Goal: Information Seeking & Learning: Learn about a topic

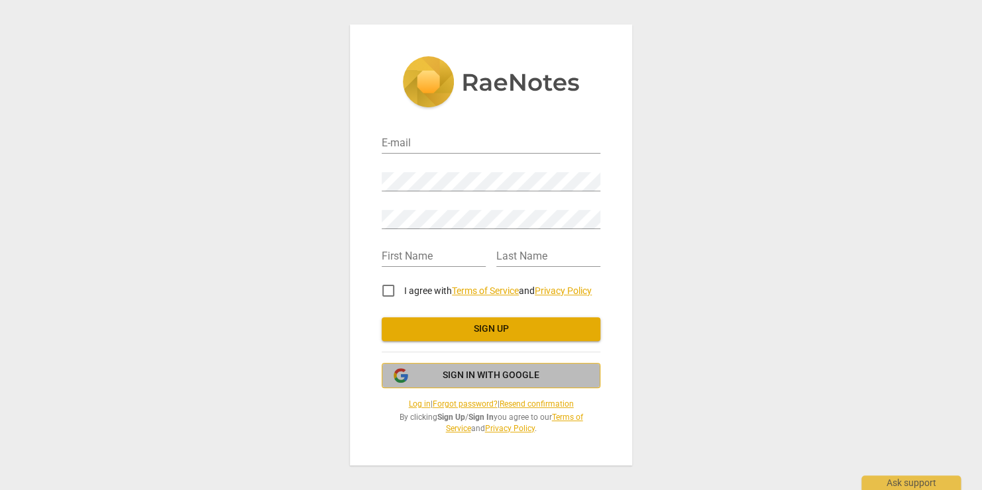
click at [453, 378] on span "Sign in with Google" at bounding box center [491, 375] width 97 height 13
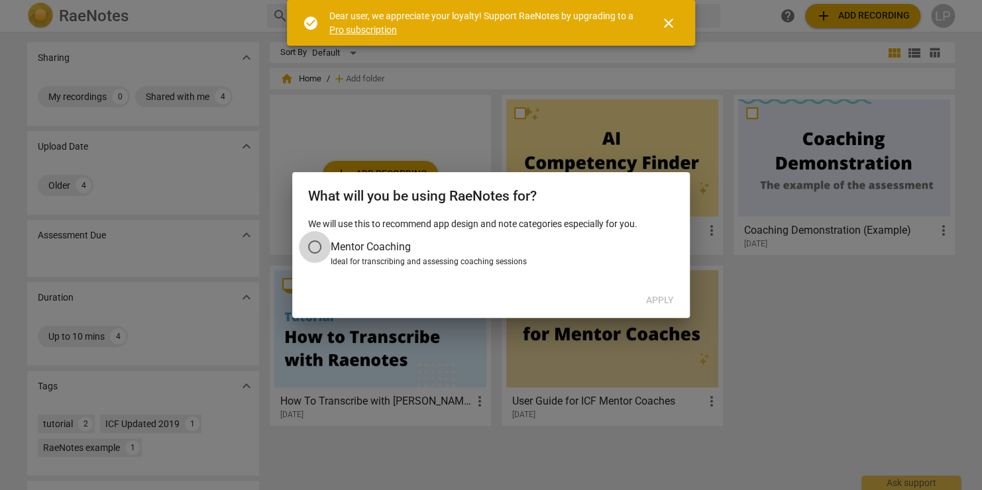
click at [314, 245] on input "Mentor Coaching" at bounding box center [315, 247] width 32 height 32
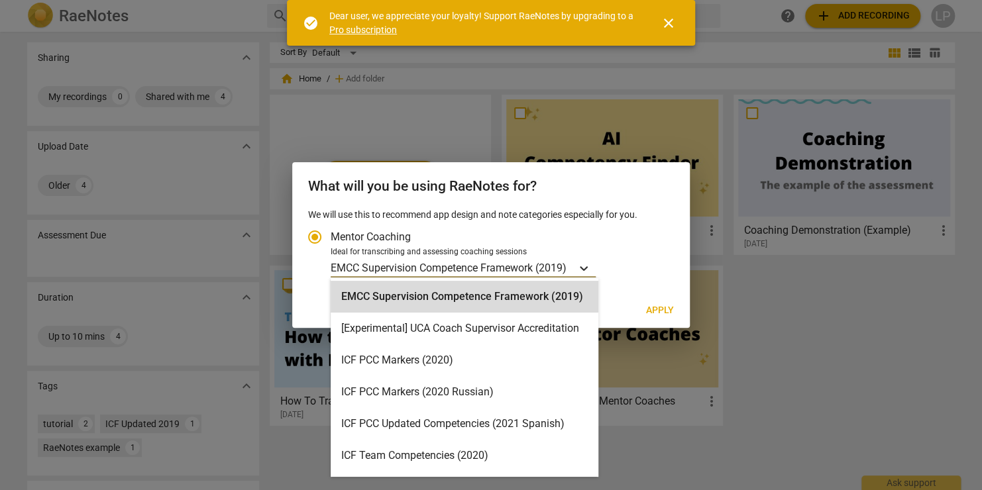
click at [581, 268] on icon "Account type" at bounding box center [583, 268] width 13 height 13
click at [0, 0] on input "Ideal for transcribing and assessing coaching sessions 15 results available. Us…" at bounding box center [0, 0] width 0 height 0
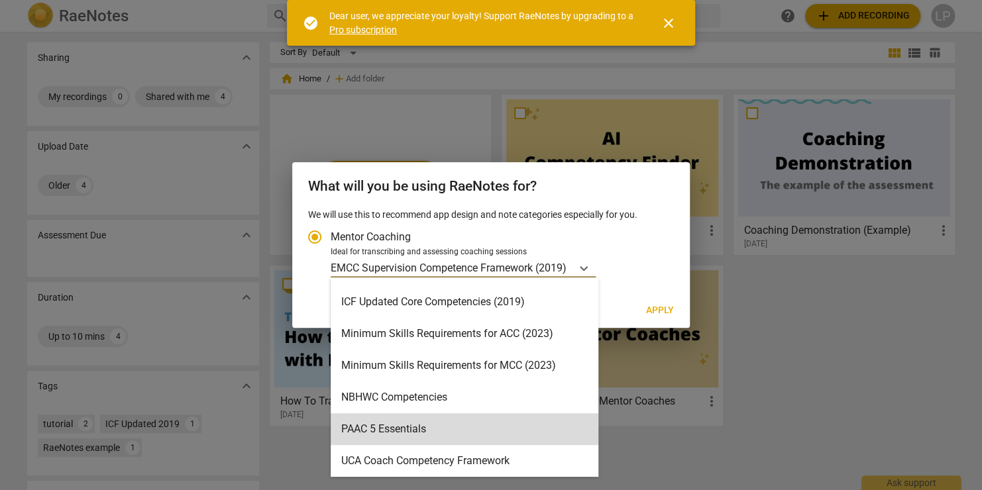
scroll to position [249, 0]
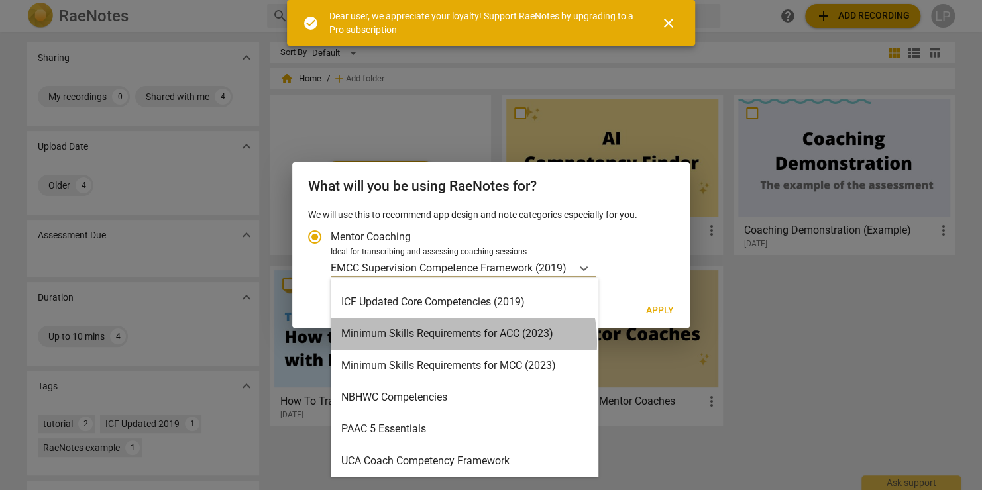
click at [459, 342] on div "Minimum Skills Requirements for ACC (2023)" at bounding box center [465, 334] width 268 height 32
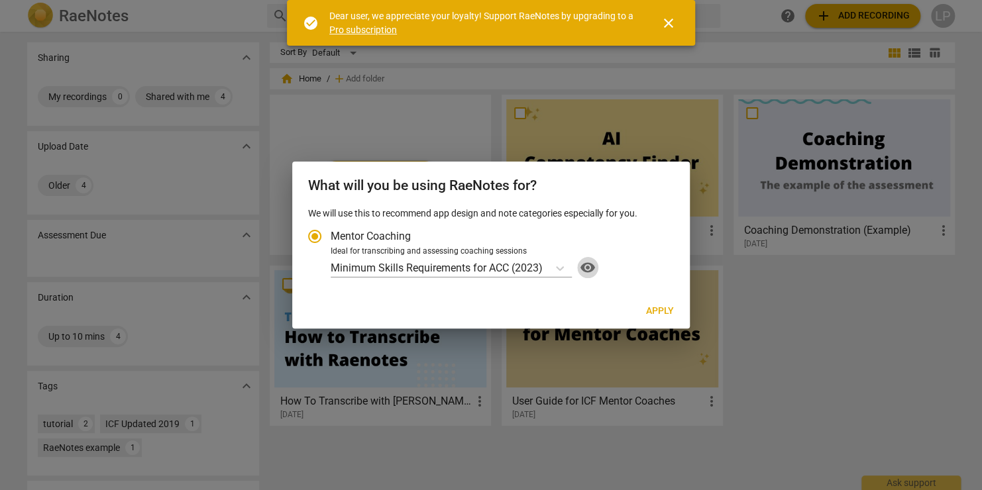
click at [595, 264] on span "visibility" at bounding box center [587, 268] width 21 height 16
click at [657, 312] on span "Apply" at bounding box center [660, 311] width 28 height 13
radio input "false"
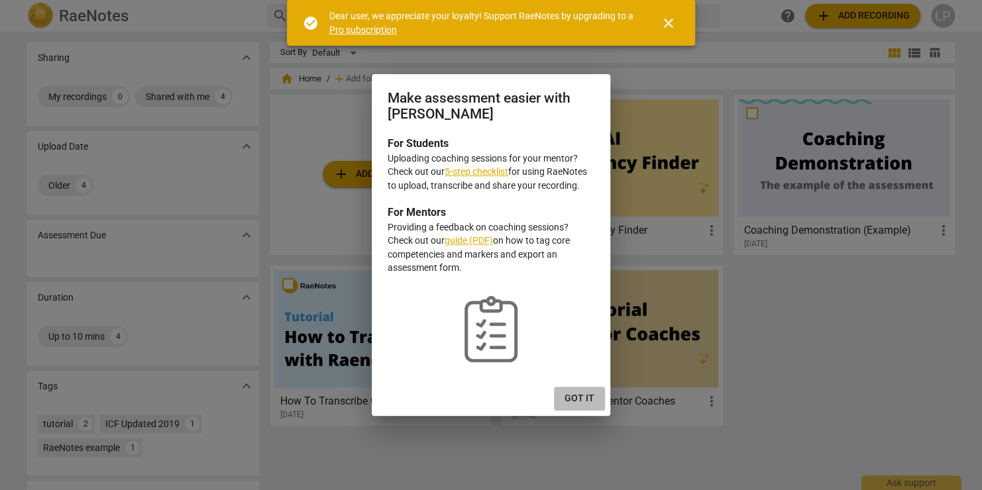
click at [578, 406] on button "Got it" at bounding box center [579, 399] width 51 height 24
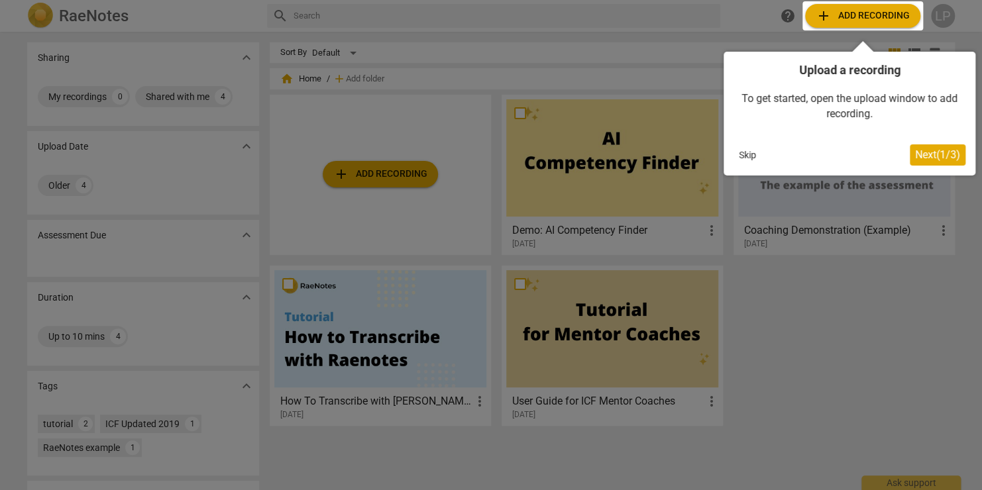
click at [937, 152] on span "Next ( 1 / 3 )" at bounding box center [937, 154] width 45 height 13
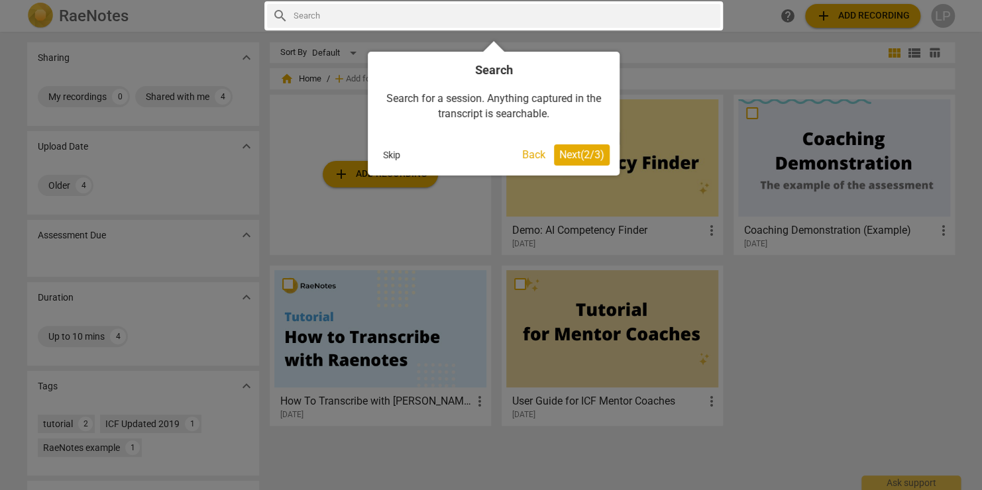
click at [584, 154] on span "Next ( 2 / 3 )" at bounding box center [581, 154] width 45 height 13
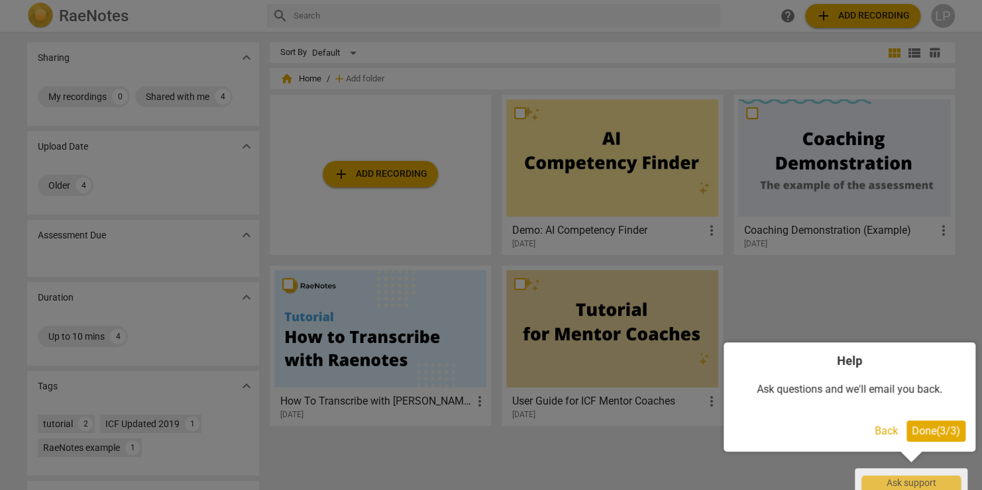
click at [928, 435] on span "Done ( 3 / 3 )" at bounding box center [936, 431] width 48 height 13
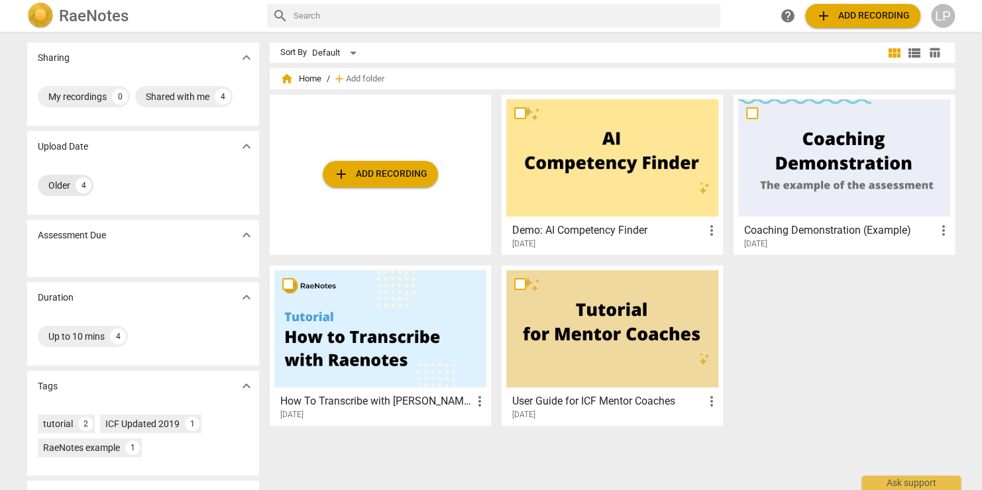
click at [49, 191] on div "Older" at bounding box center [59, 185] width 22 height 13
click at [593, 187] on div at bounding box center [612, 157] width 212 height 117
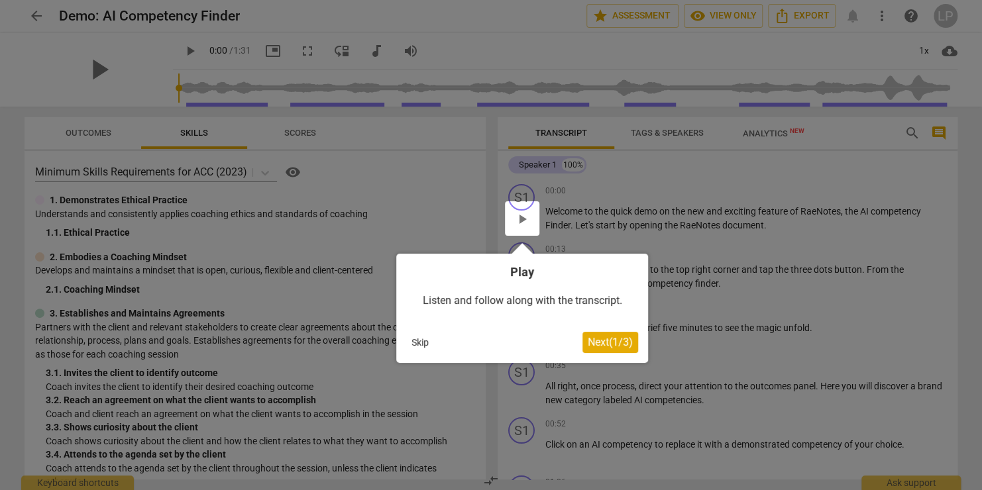
click at [526, 224] on div at bounding box center [522, 218] width 34 height 34
click at [609, 348] on span "Next ( 1 / 3 )" at bounding box center [610, 342] width 45 height 13
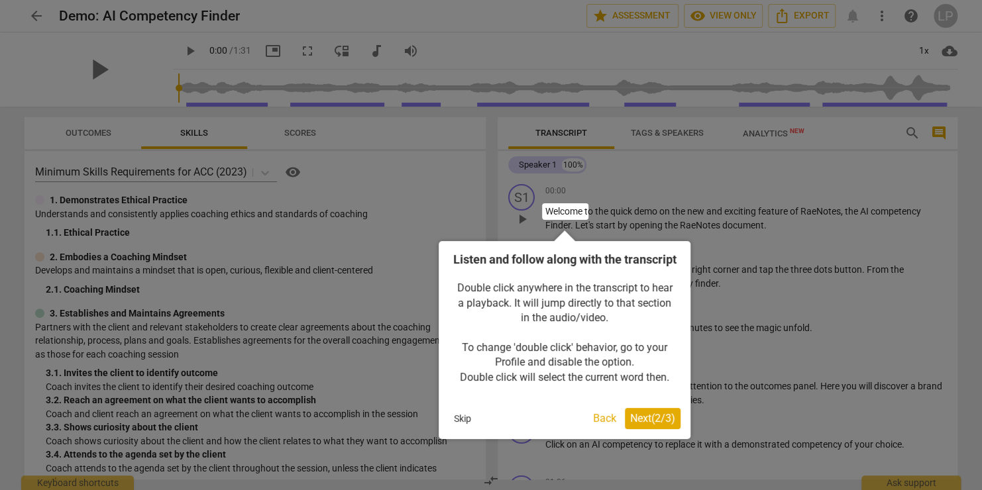
click at [643, 425] on span "Next ( 2 / 3 )" at bounding box center [652, 418] width 45 height 13
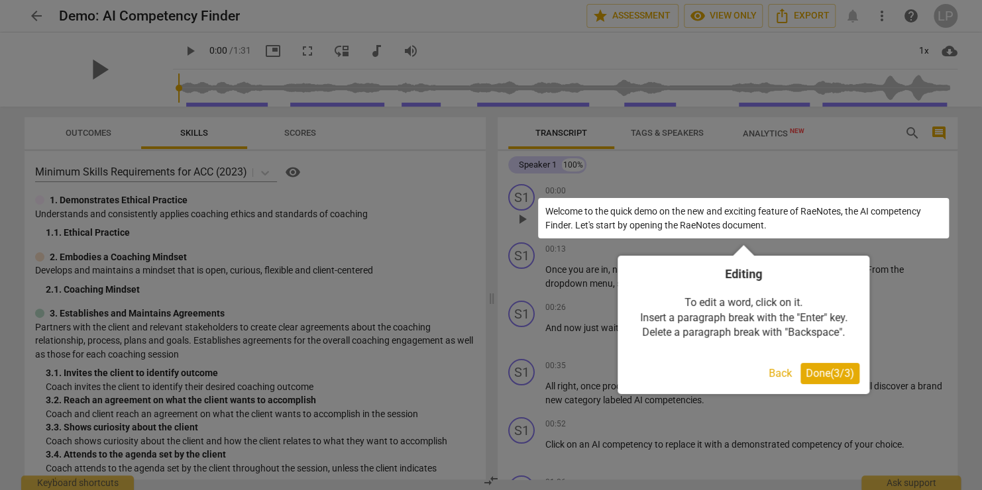
click at [837, 372] on span "Done ( 3 / 3 )" at bounding box center [830, 373] width 48 height 13
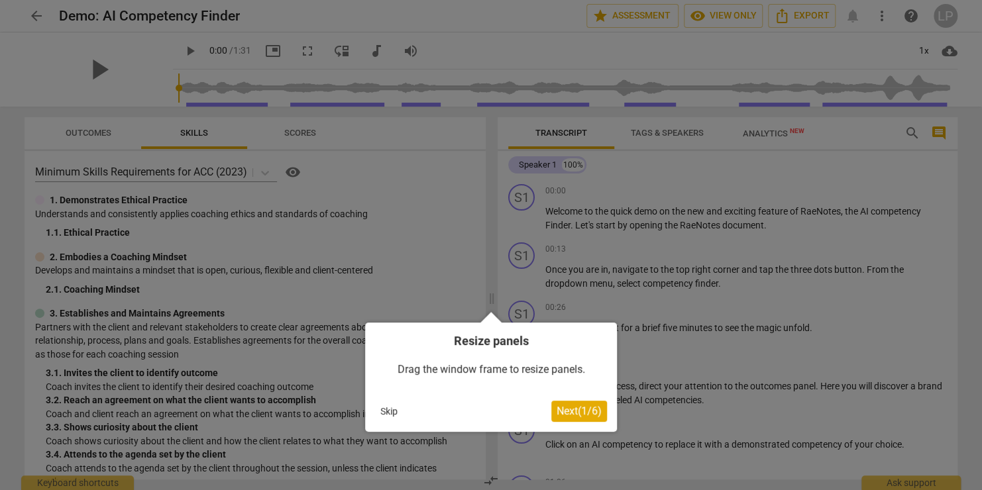
click at [595, 418] on button "Next ( 1 / 6 )" at bounding box center [579, 411] width 56 height 21
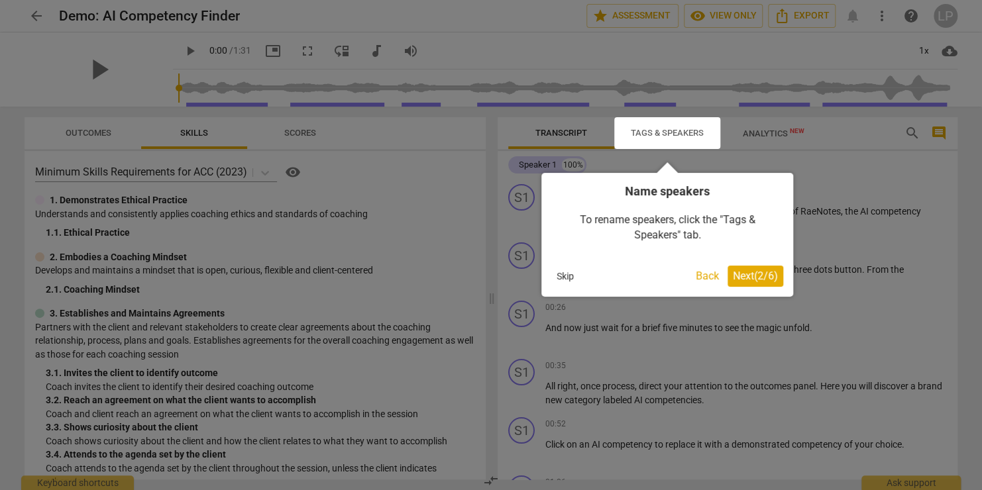
click at [763, 282] on span "Next ( 2 / 6 )" at bounding box center [755, 276] width 45 height 13
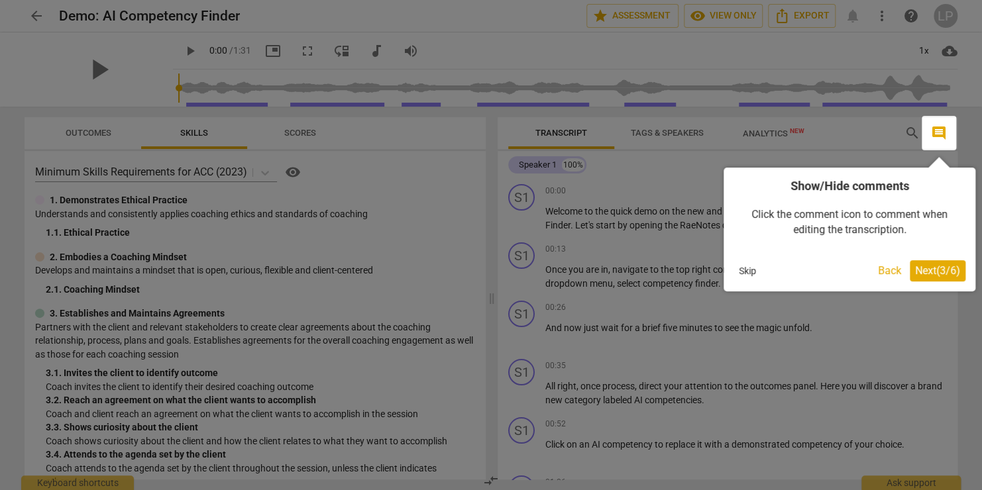
click at [925, 273] on span "Next ( 3 / 6 )" at bounding box center [937, 270] width 45 height 13
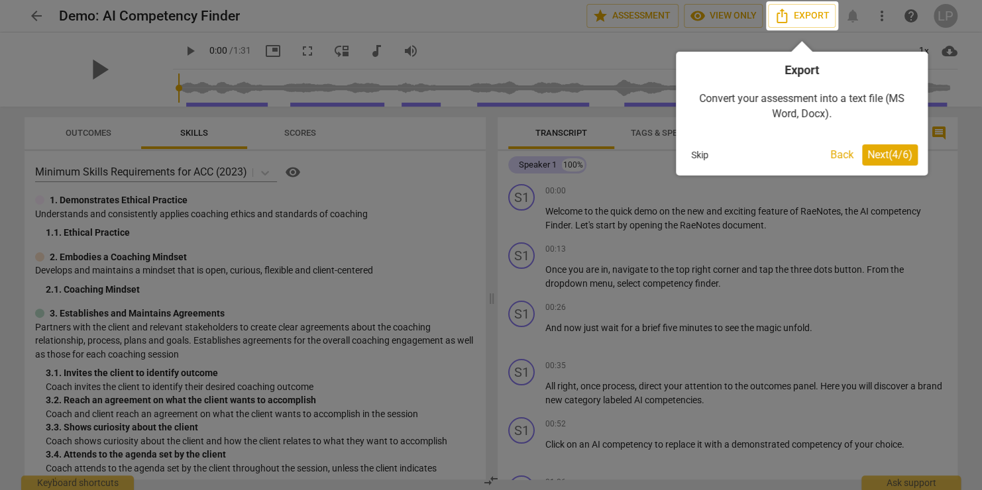
click at [895, 159] on span "Next ( 4 / 6 )" at bounding box center [890, 154] width 45 height 13
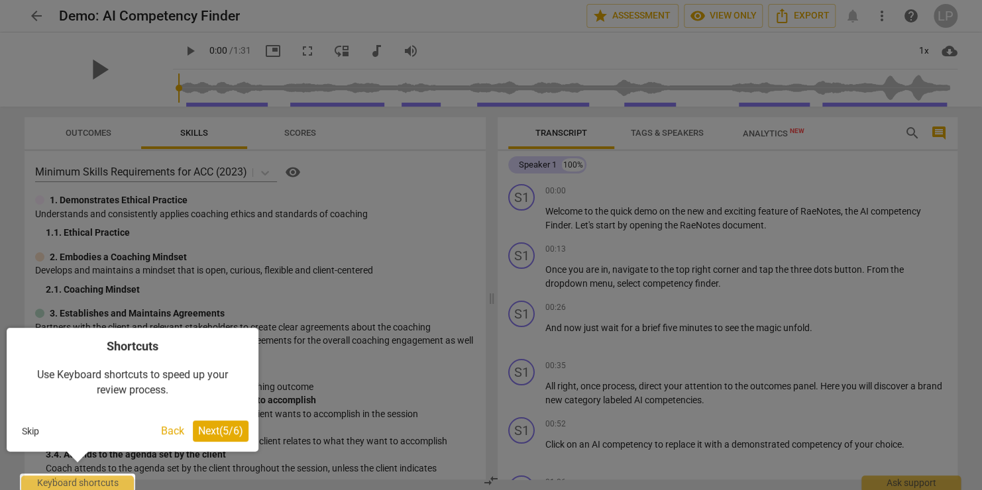
click at [215, 437] on span "Next ( 5 / 6 )" at bounding box center [220, 431] width 45 height 13
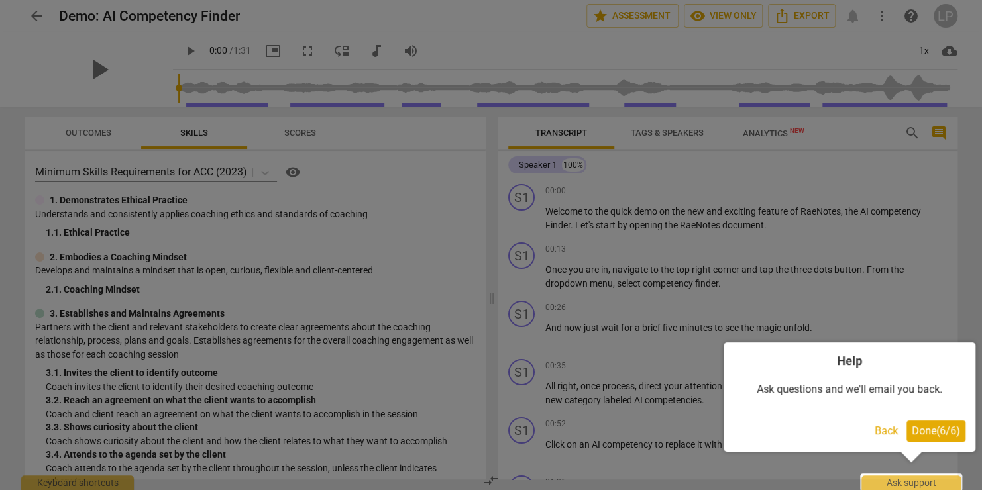
click at [941, 432] on span "Done ( 6 / 6 )" at bounding box center [936, 431] width 48 height 13
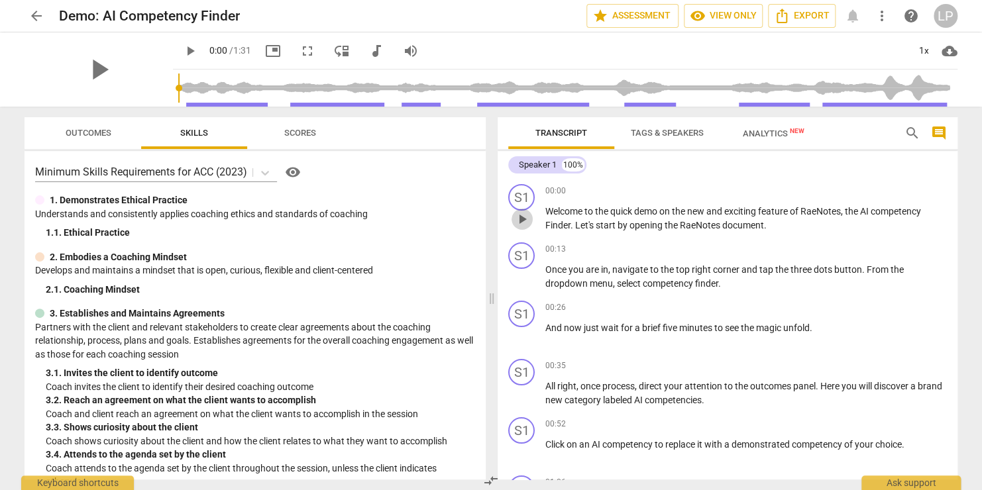
click at [526, 222] on span "play_arrow" at bounding box center [522, 219] width 16 height 16
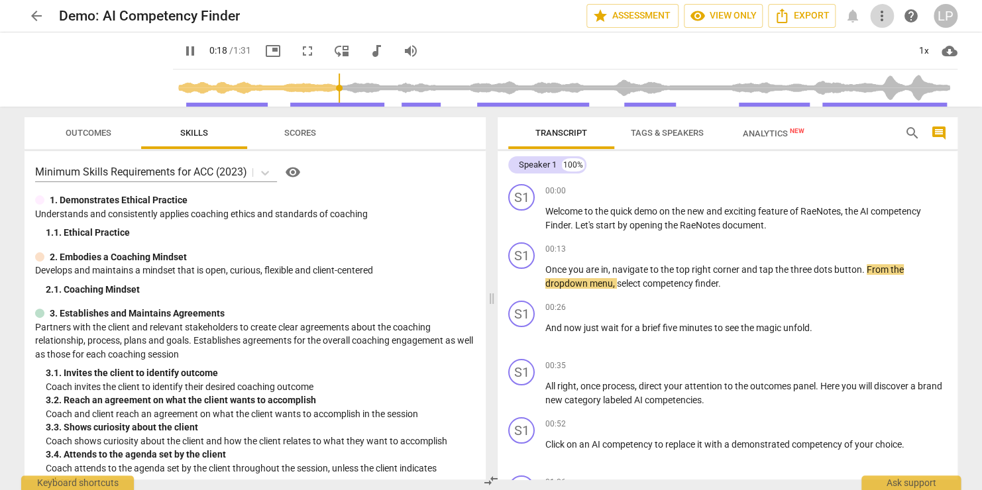
click at [882, 17] on span "more_vert" at bounding box center [882, 16] width 16 height 16
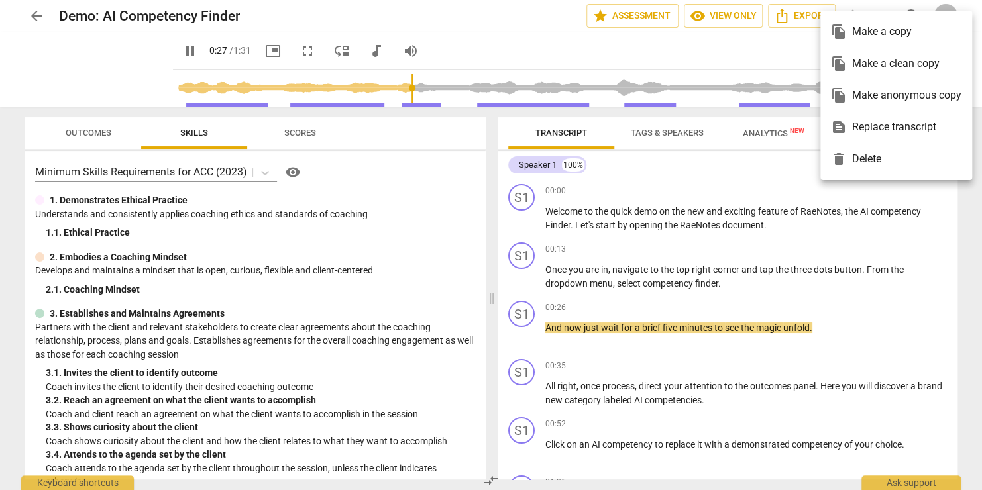
click at [687, 56] on div at bounding box center [491, 245] width 982 height 490
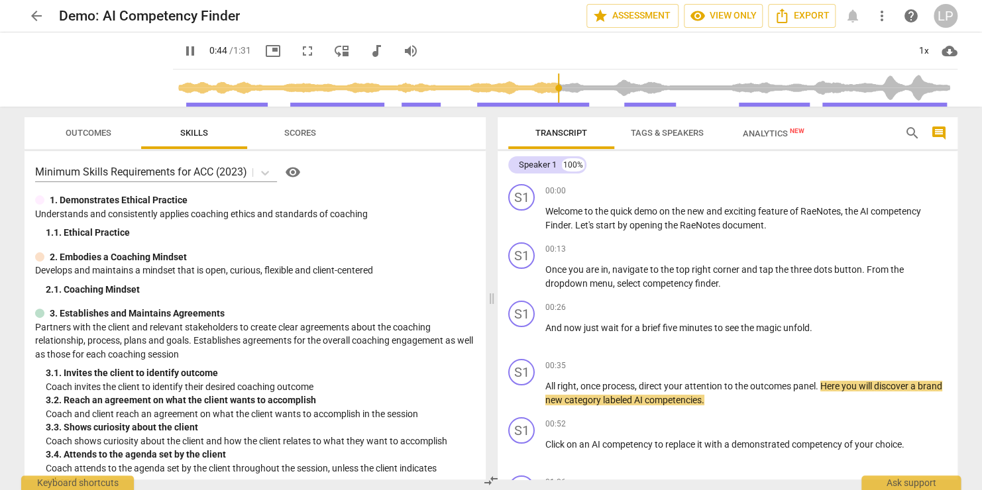
drag, startPoint x: 928, startPoint y: 8, endPoint x: 648, endPoint y: 53, distance: 283.3
click at [648, 53] on div "pause 0:44 / 1:31 picture_in_picture fullscreen move_down audiotrack volume_up …" at bounding box center [565, 50] width 785 height 37
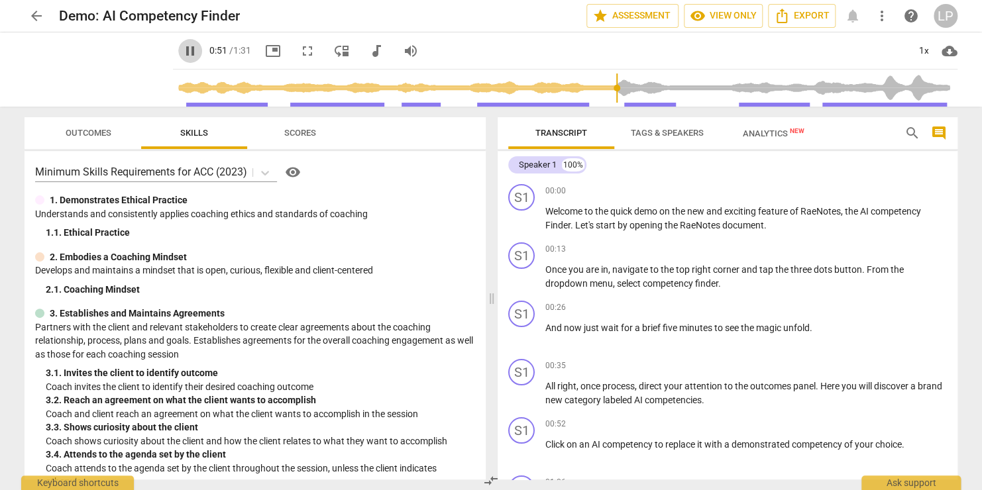
click at [189, 56] on span "pause" at bounding box center [190, 51] width 16 height 16
click at [145, 66] on div "play_arrow" at bounding box center [99, 69] width 148 height 74
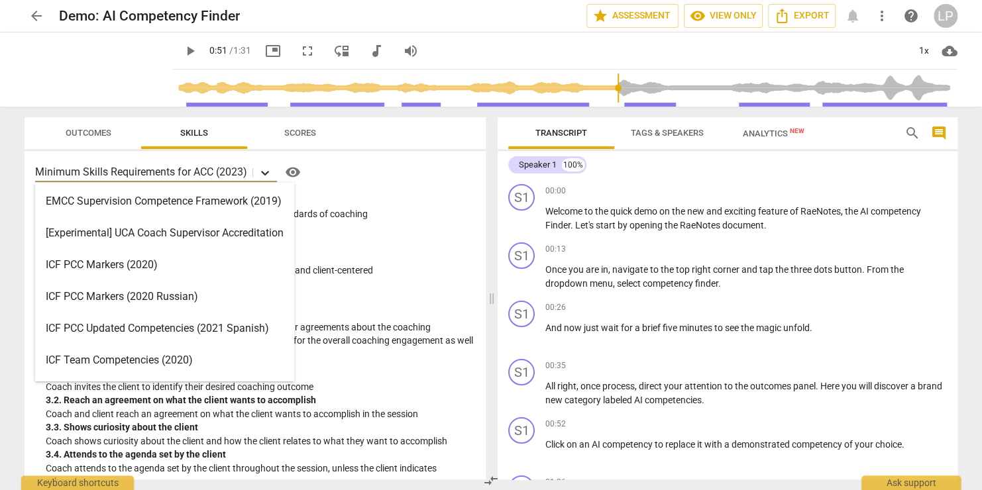
click at [264, 174] on icon at bounding box center [264, 172] width 13 height 13
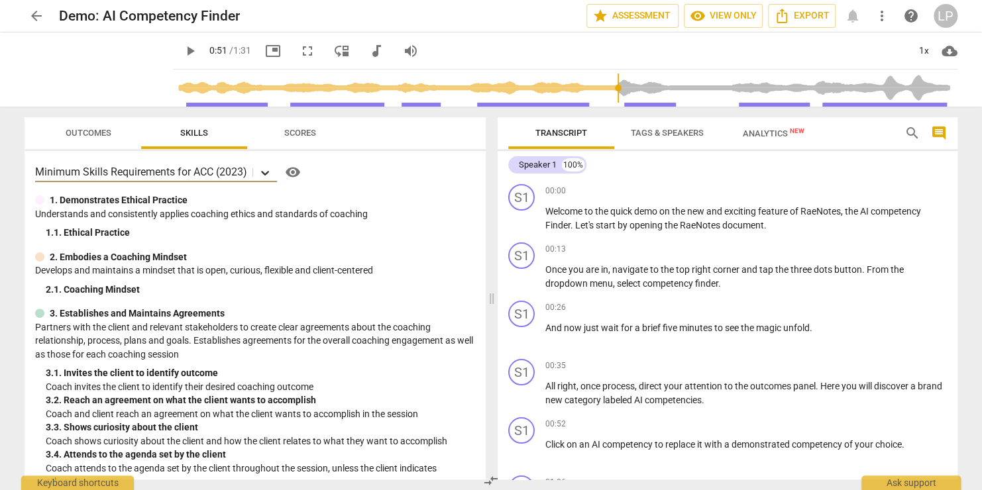
click at [264, 174] on icon at bounding box center [264, 172] width 13 height 13
click at [185, 48] on span "play_arrow" at bounding box center [190, 51] width 16 height 16
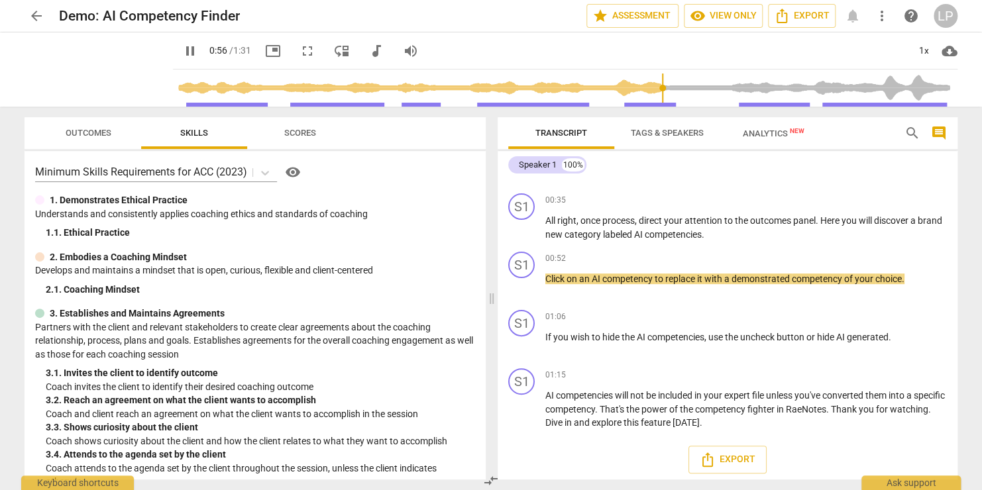
scroll to position [168, 0]
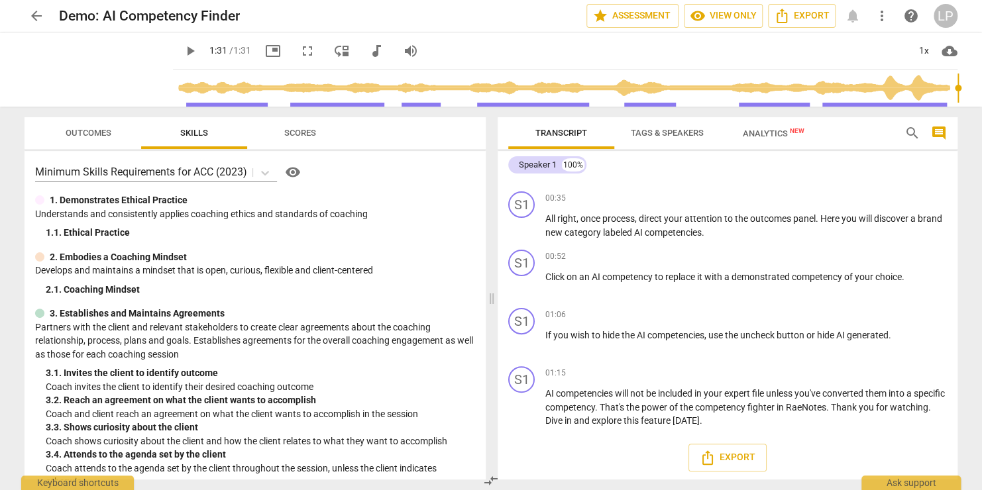
type input "91"
click at [660, 137] on span "Tags & Speakers" at bounding box center [667, 133] width 73 height 10
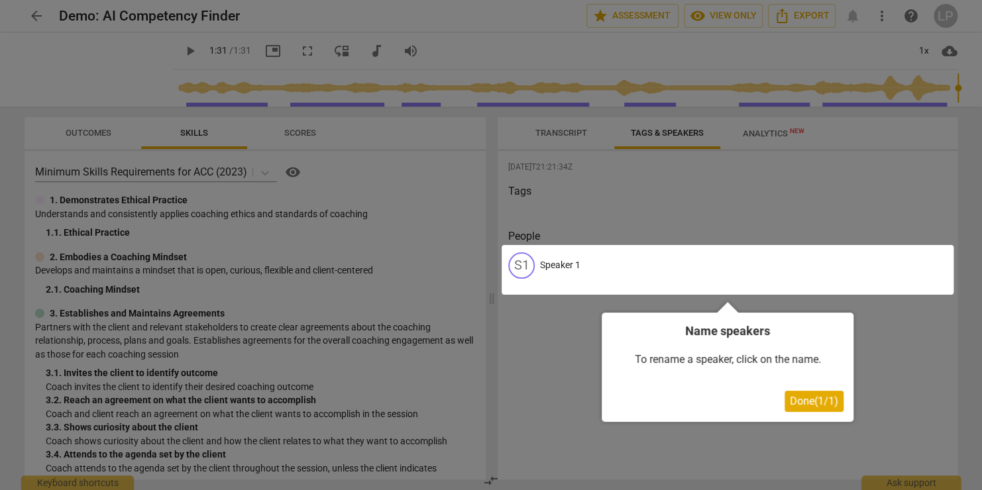
click at [762, 166] on div at bounding box center [491, 245] width 982 height 490
drag, startPoint x: 824, startPoint y: 404, endPoint x: 802, endPoint y: 403, distance: 21.9
click at [802, 403] on span "Done ( 1 / 1 )" at bounding box center [814, 401] width 48 height 13
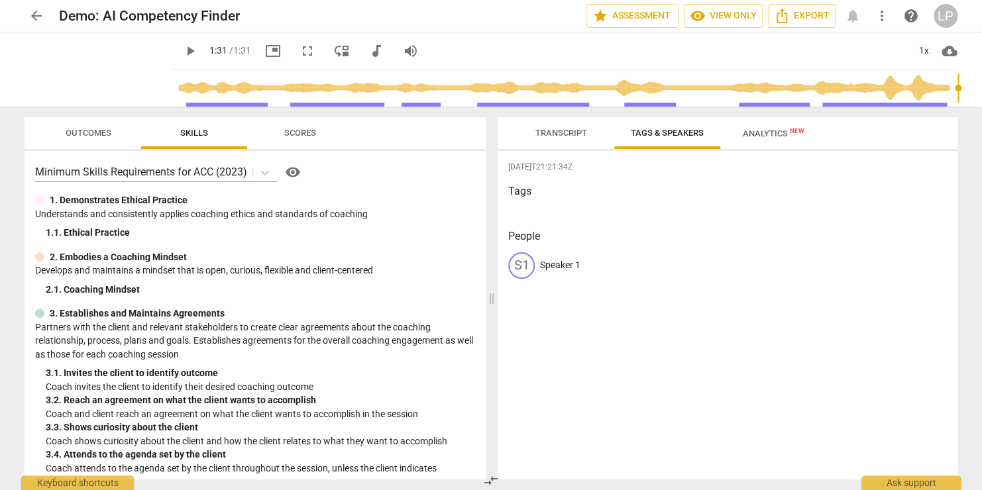
click at [802, 403] on div "[DATE]T21:21:34Z Tags People S1 Speaker 1" at bounding box center [728, 315] width 460 height 329
click at [773, 131] on span "Analytics New" at bounding box center [774, 134] width 62 height 10
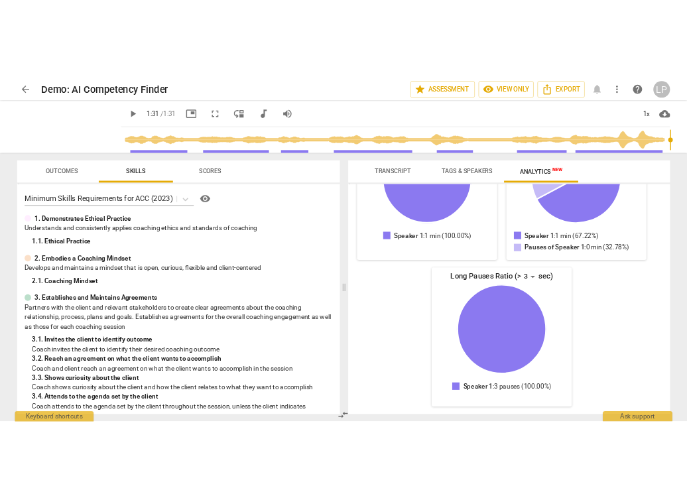
scroll to position [0, 0]
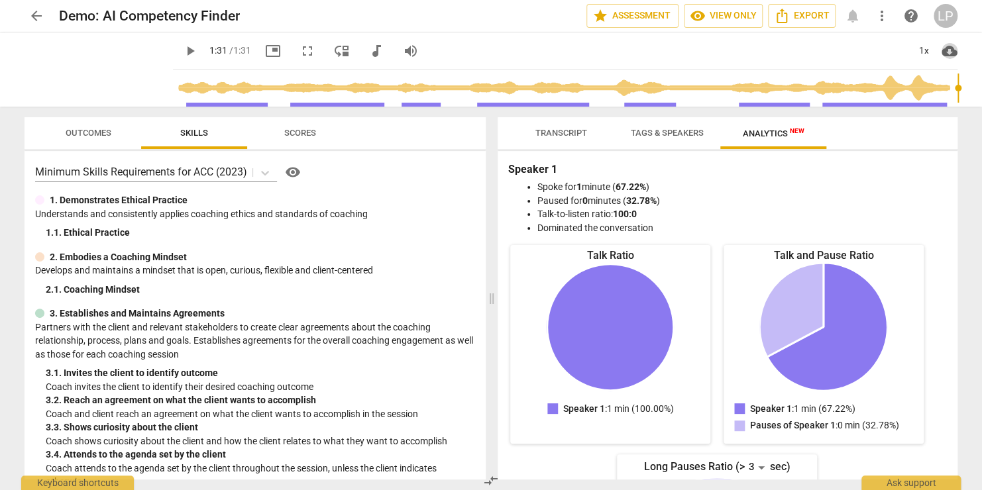
click at [951, 54] on span "cloud_download" at bounding box center [950, 51] width 16 height 16
click at [752, 55] on div at bounding box center [491, 245] width 982 height 490
click at [32, 16] on span "arrow_back" at bounding box center [37, 16] width 16 height 16
